Goal: Transaction & Acquisition: Book appointment/travel/reservation

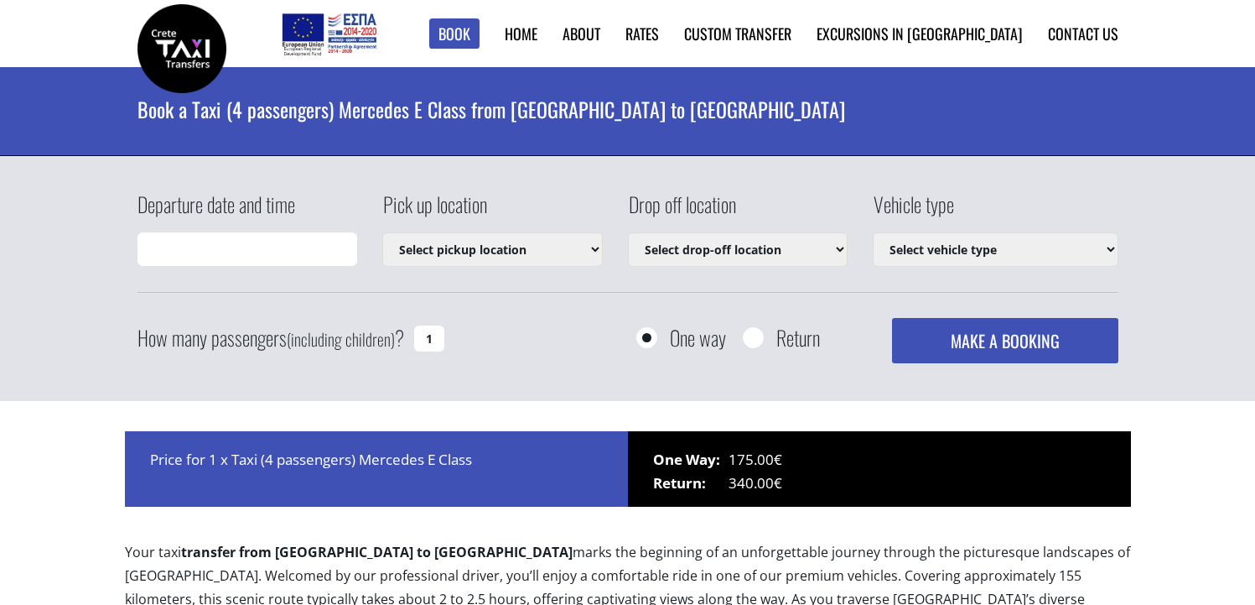
type input "[DATE] 23:06"
select select "540"
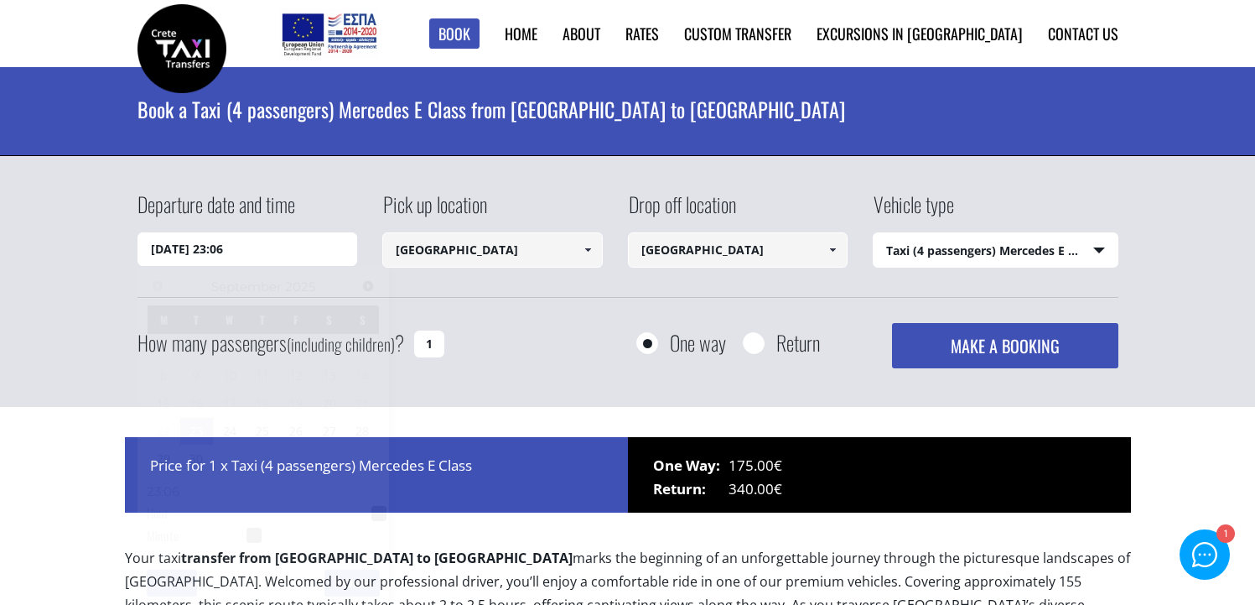
click at [327, 253] on input "23/09/2025 23:06" at bounding box center [248, 249] width 221 height 34
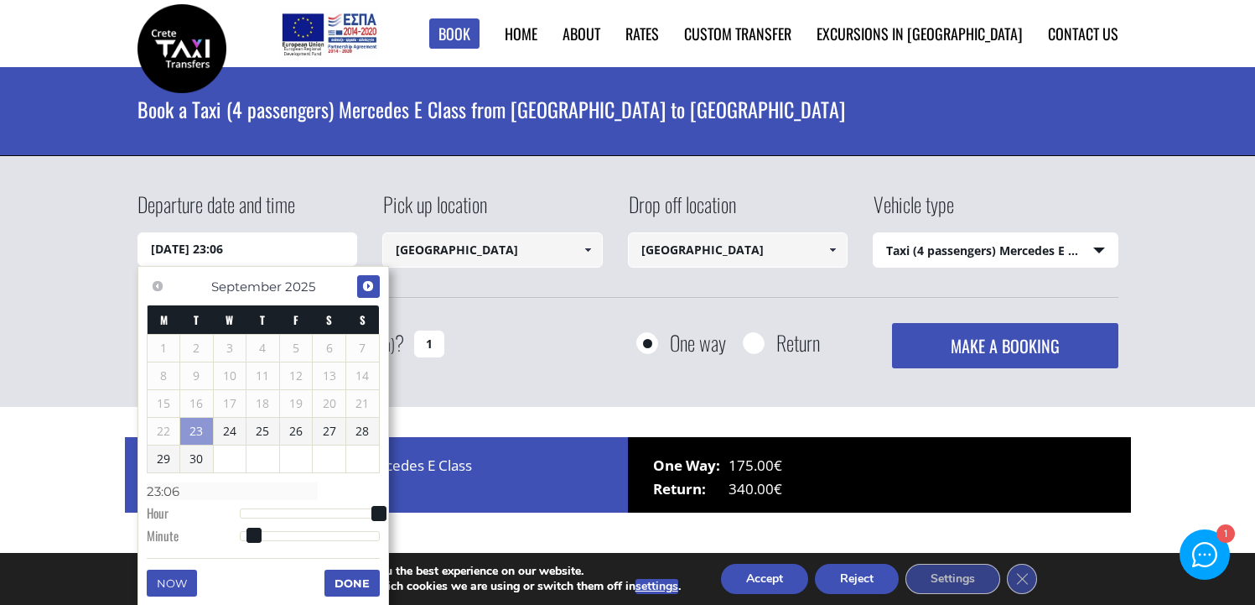
click at [376, 286] on link "Next" at bounding box center [368, 286] width 23 height 23
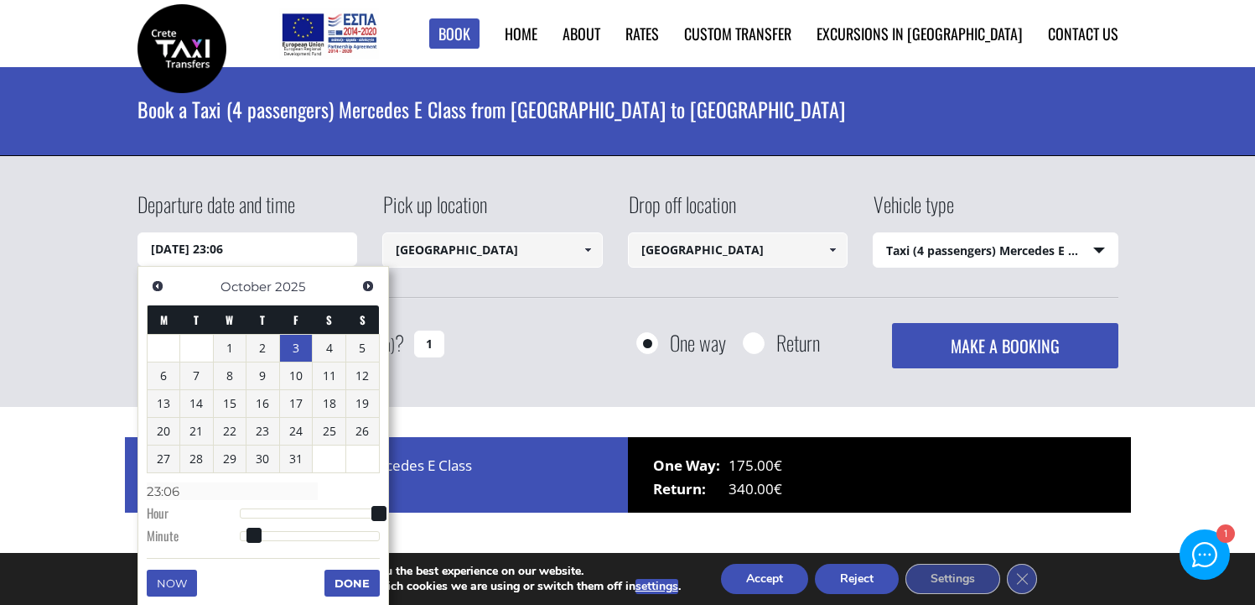
click at [290, 354] on link "3" at bounding box center [296, 348] width 33 height 27
type input "03/10/2025 00:00"
click at [460, 248] on input "Heraklion city" at bounding box center [492, 249] width 221 height 35
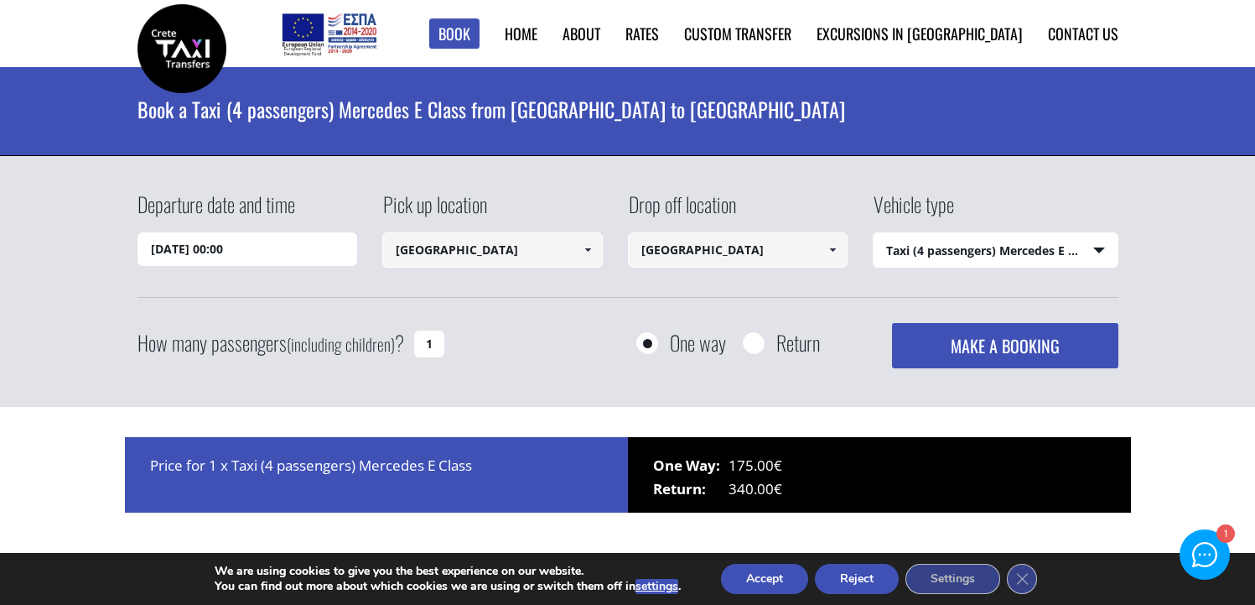
click at [584, 259] on link at bounding box center [588, 249] width 28 height 35
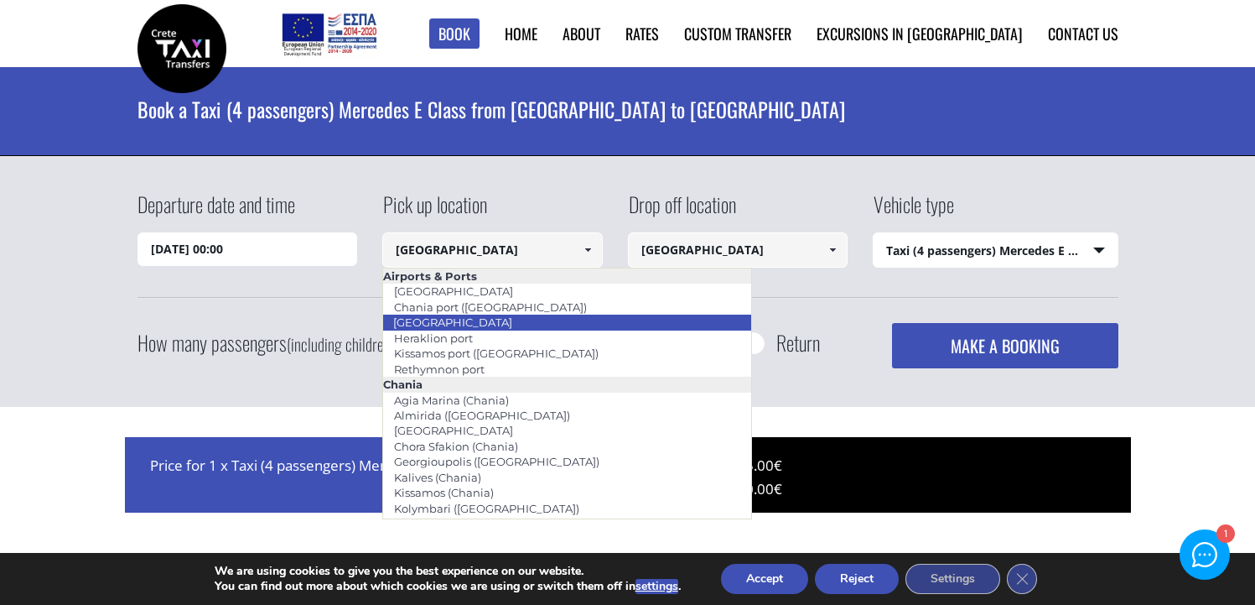
click at [567, 325] on li "[GEOGRAPHIC_DATA]" at bounding box center [567, 321] width 368 height 15
type input "[GEOGRAPHIC_DATA]"
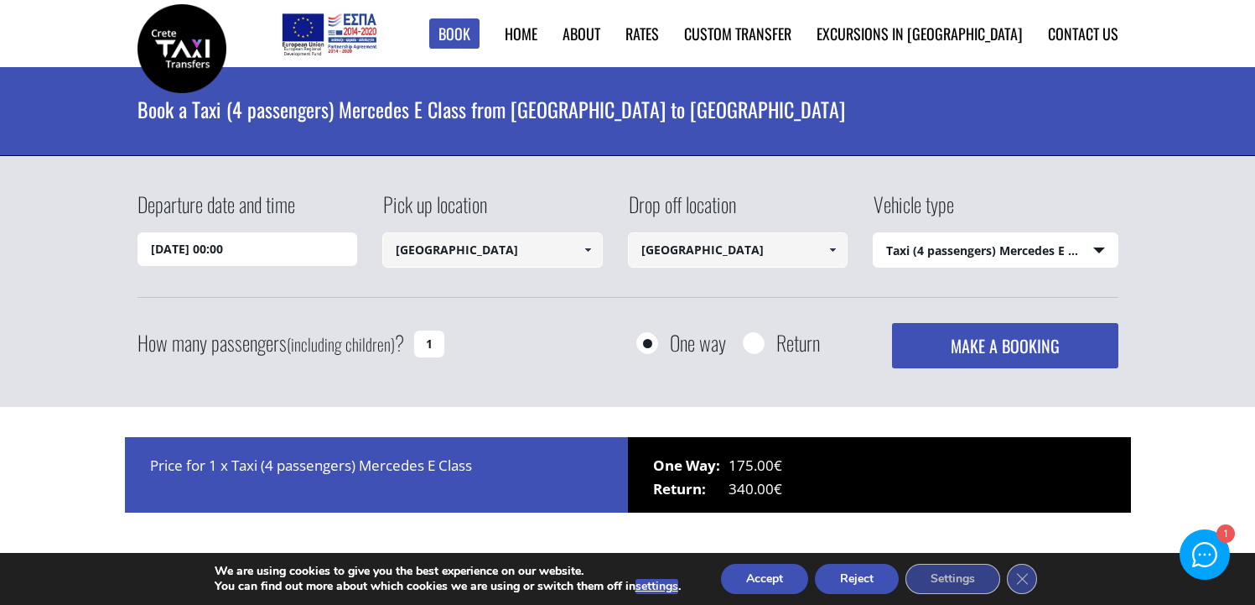
click at [976, 257] on select "Select vehicle type Taxi (4 passengers) Mercedes E Class Mini Van (7 passengers…" at bounding box center [996, 250] width 244 height 35
drag, startPoint x: 430, startPoint y: 368, endPoint x: 420, endPoint y: 356, distance: 15.5
click at [420, 356] on input "1" at bounding box center [429, 343] width 30 height 27
type input "3"
click at [1057, 252] on select "Select vehicle type Taxi (4 passengers) Mercedes E Class Mini Van (7 passengers…" at bounding box center [996, 250] width 244 height 35
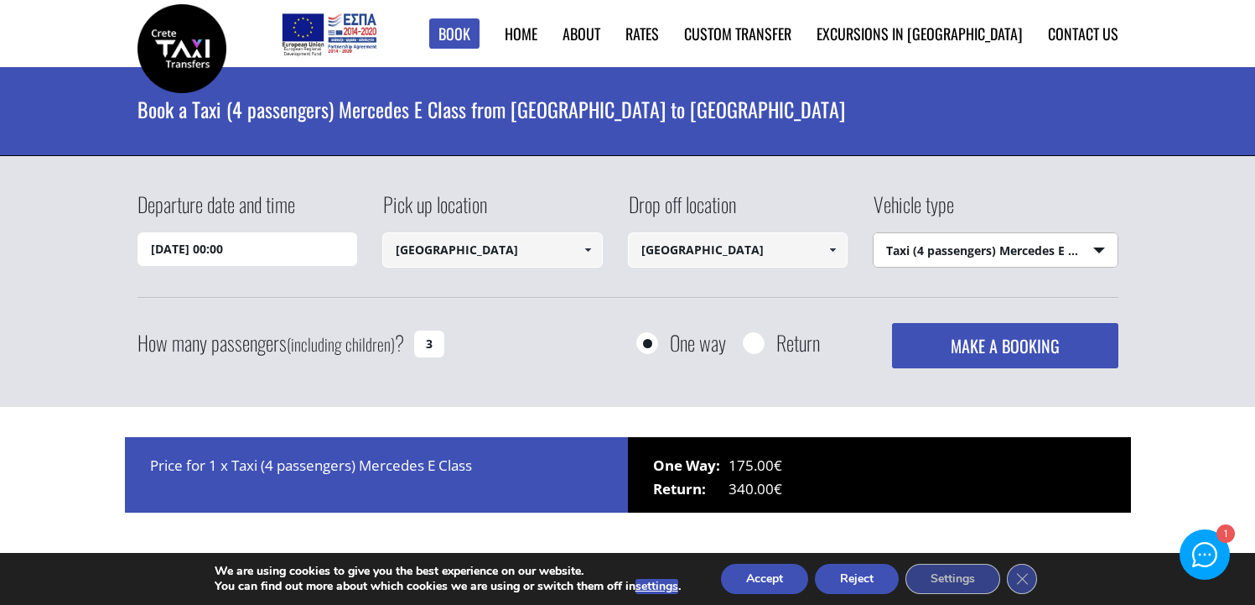
click at [1031, 349] on button "MAKE A BOOKING" at bounding box center [1005, 345] width 226 height 45
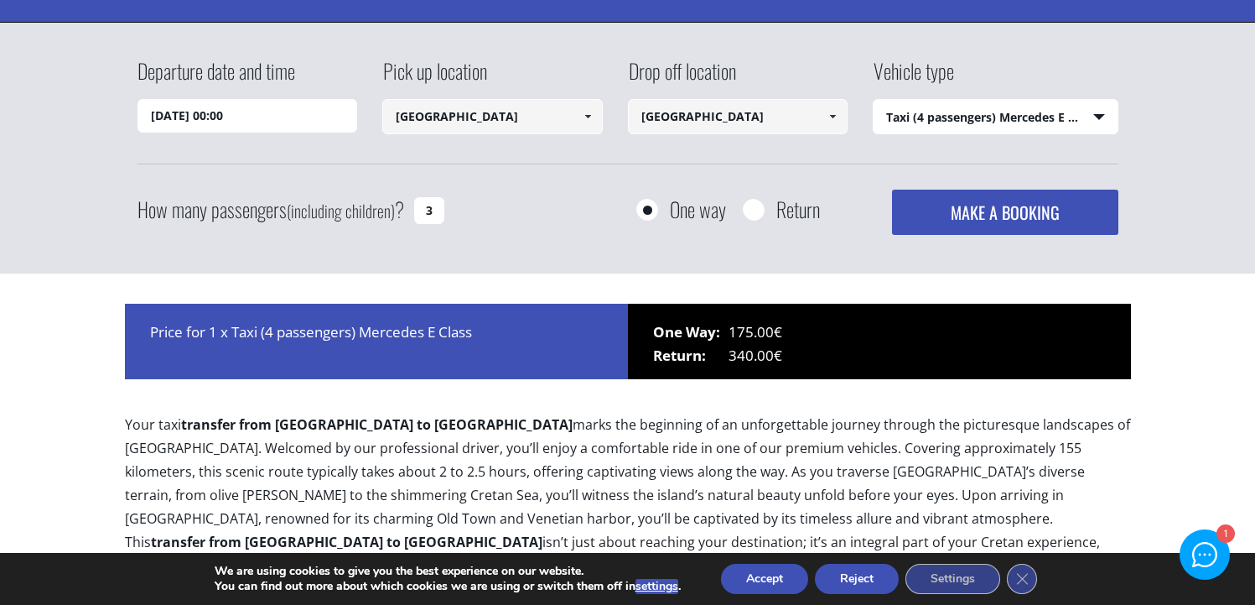
scroll to position [137, 0]
